Goal: Task Accomplishment & Management: Manage account settings

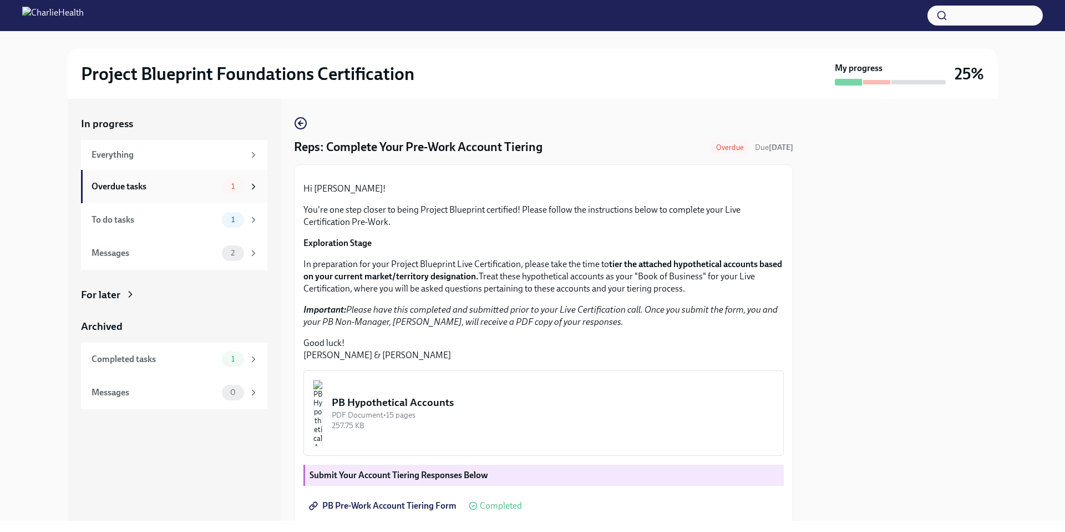
click at [204, 201] on div "Overdue tasks 1" at bounding box center [174, 186] width 186 height 33
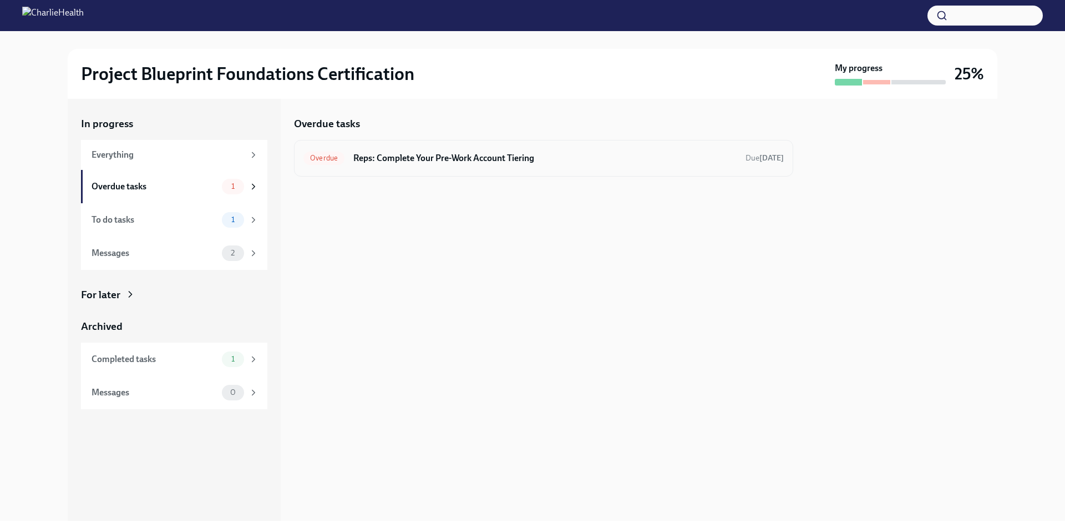
click at [690, 158] on h6 "Reps: Complete Your Pre-Work Account Tiering" at bounding box center [544, 158] width 383 height 12
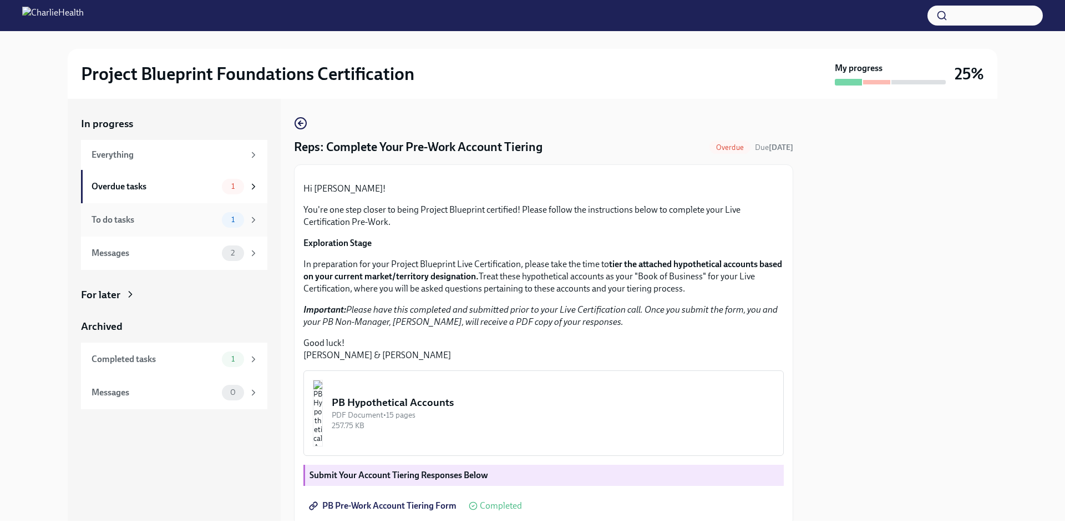
click at [254, 221] on icon at bounding box center [254, 220] width 10 height 10
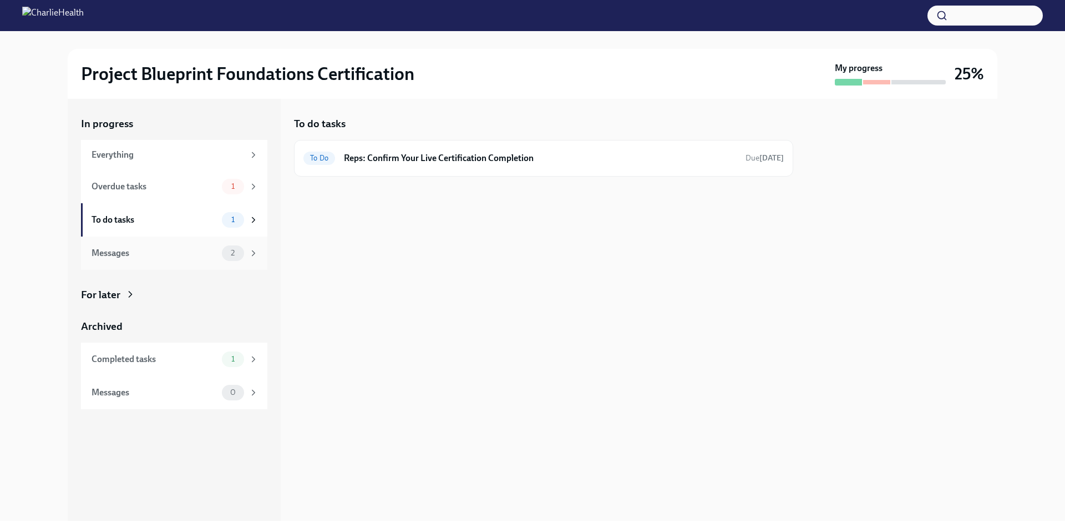
click at [256, 252] on icon at bounding box center [254, 253] width 10 height 10
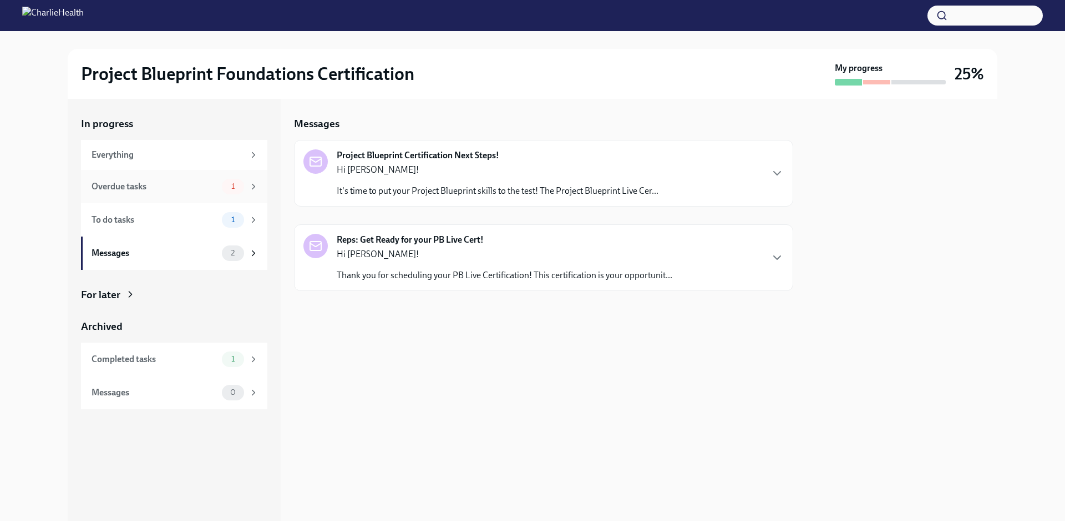
click at [245, 188] on div "1" at bounding box center [240, 187] width 37 height 16
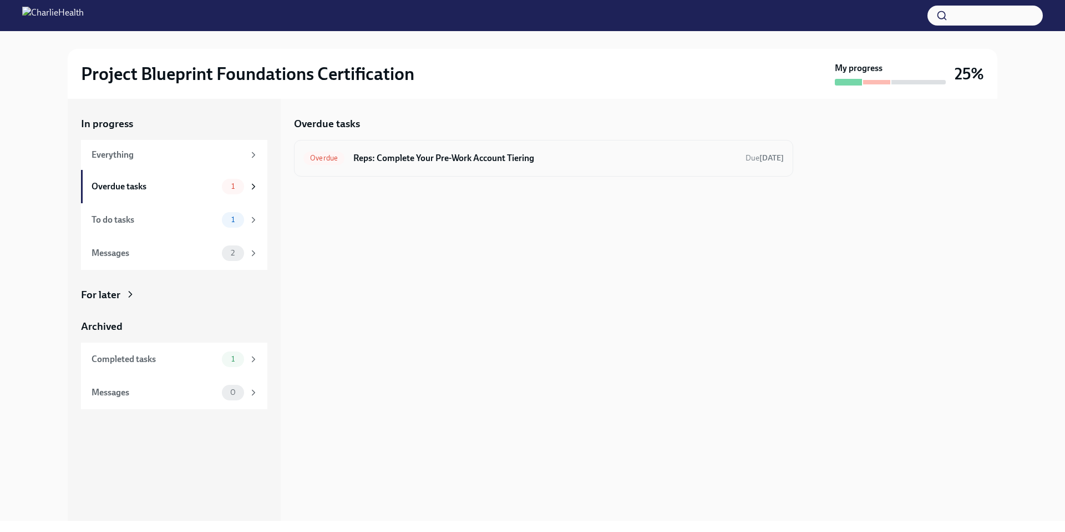
click at [494, 151] on div "Overdue Reps: Complete Your Pre-Work Account Tiering Due [DATE]" at bounding box center [544, 158] width 481 height 18
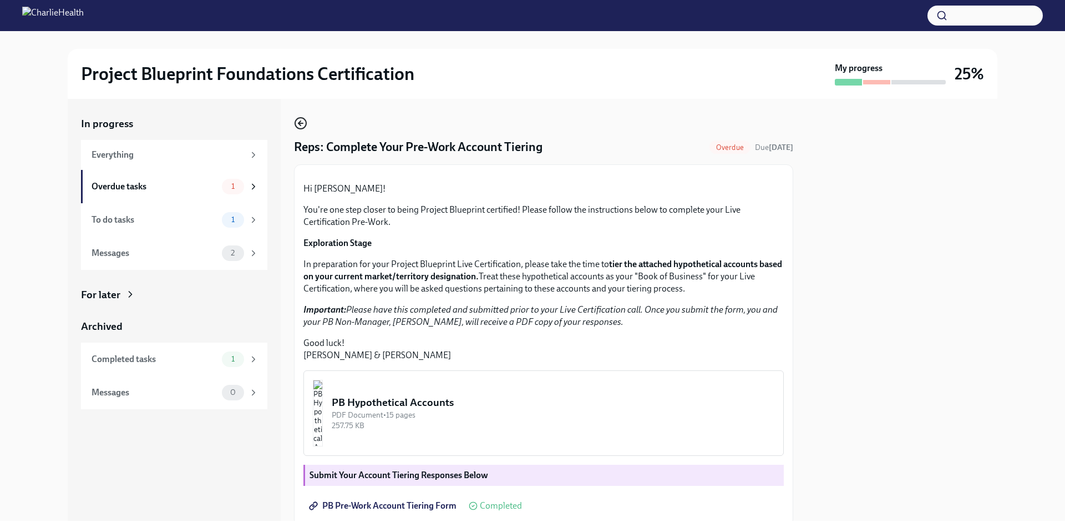
click at [302, 122] on icon "button" at bounding box center [300, 123] width 13 height 13
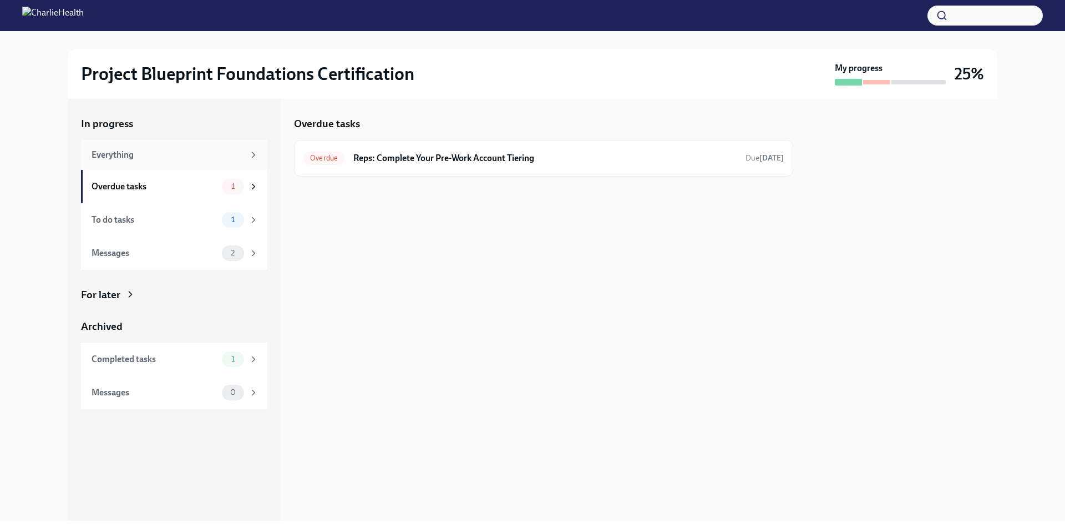
click at [227, 166] on div "Everything" at bounding box center [174, 155] width 186 height 30
